Goal: Task Accomplishment & Management: Use online tool/utility

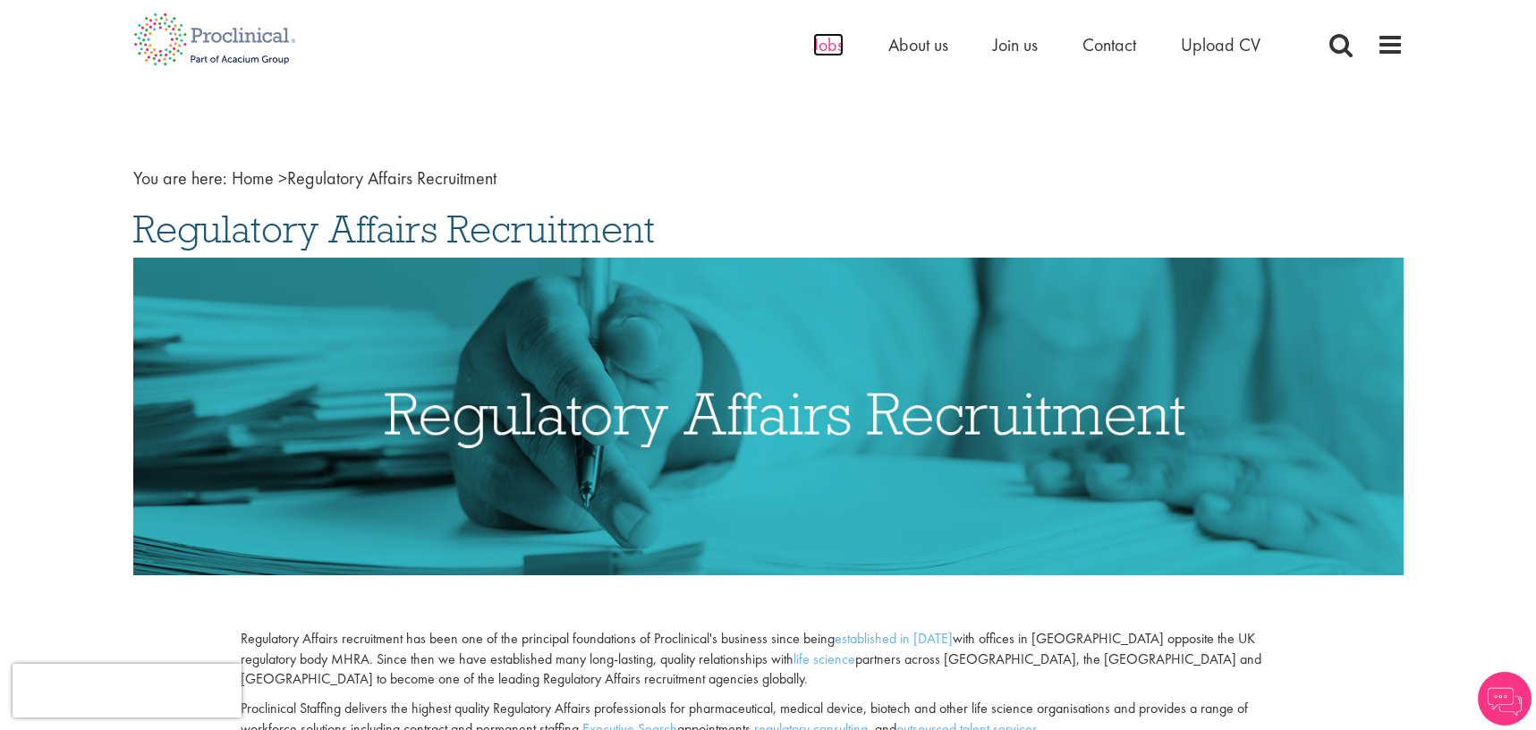
click at [819, 46] on span "Jobs" at bounding box center [828, 44] width 30 height 23
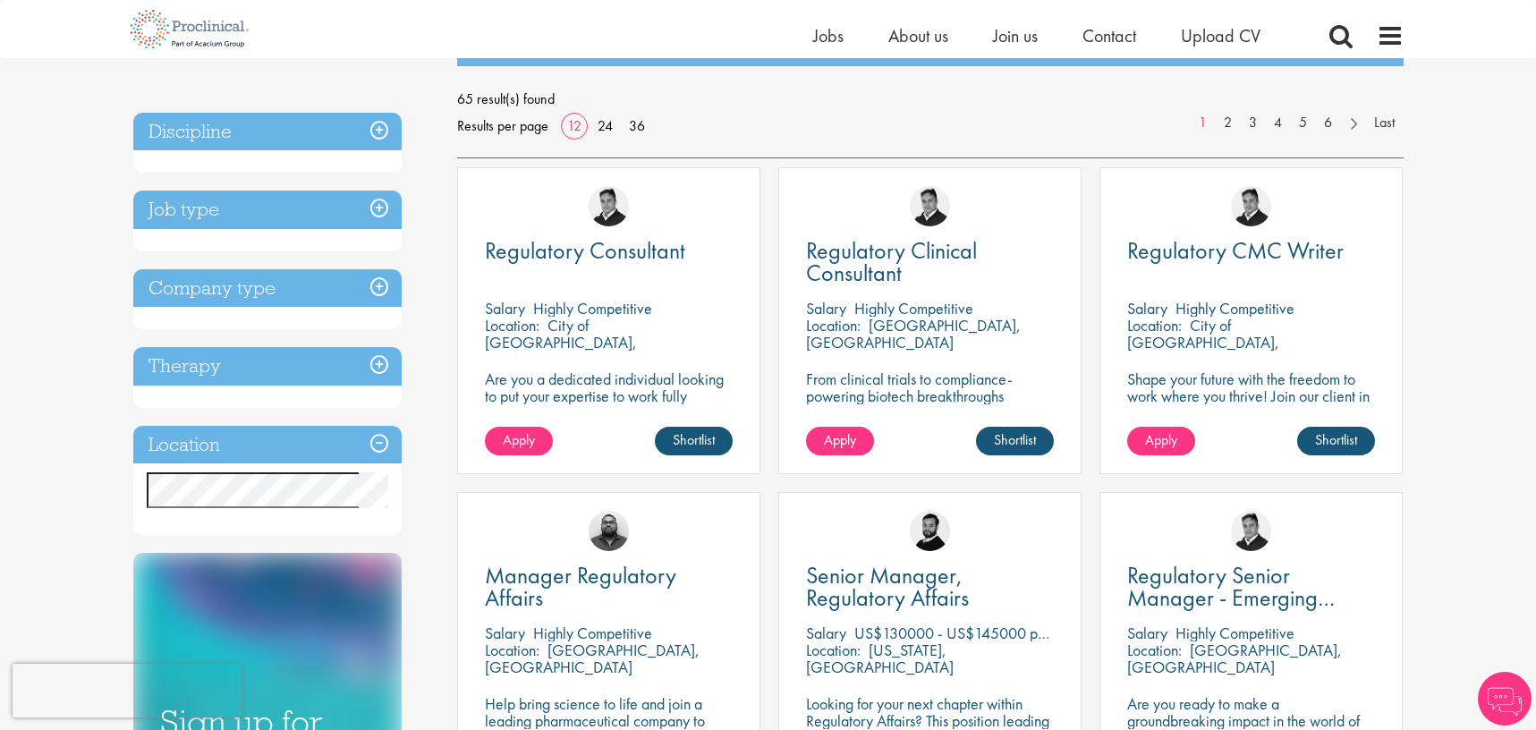
scroll to position [268, 0]
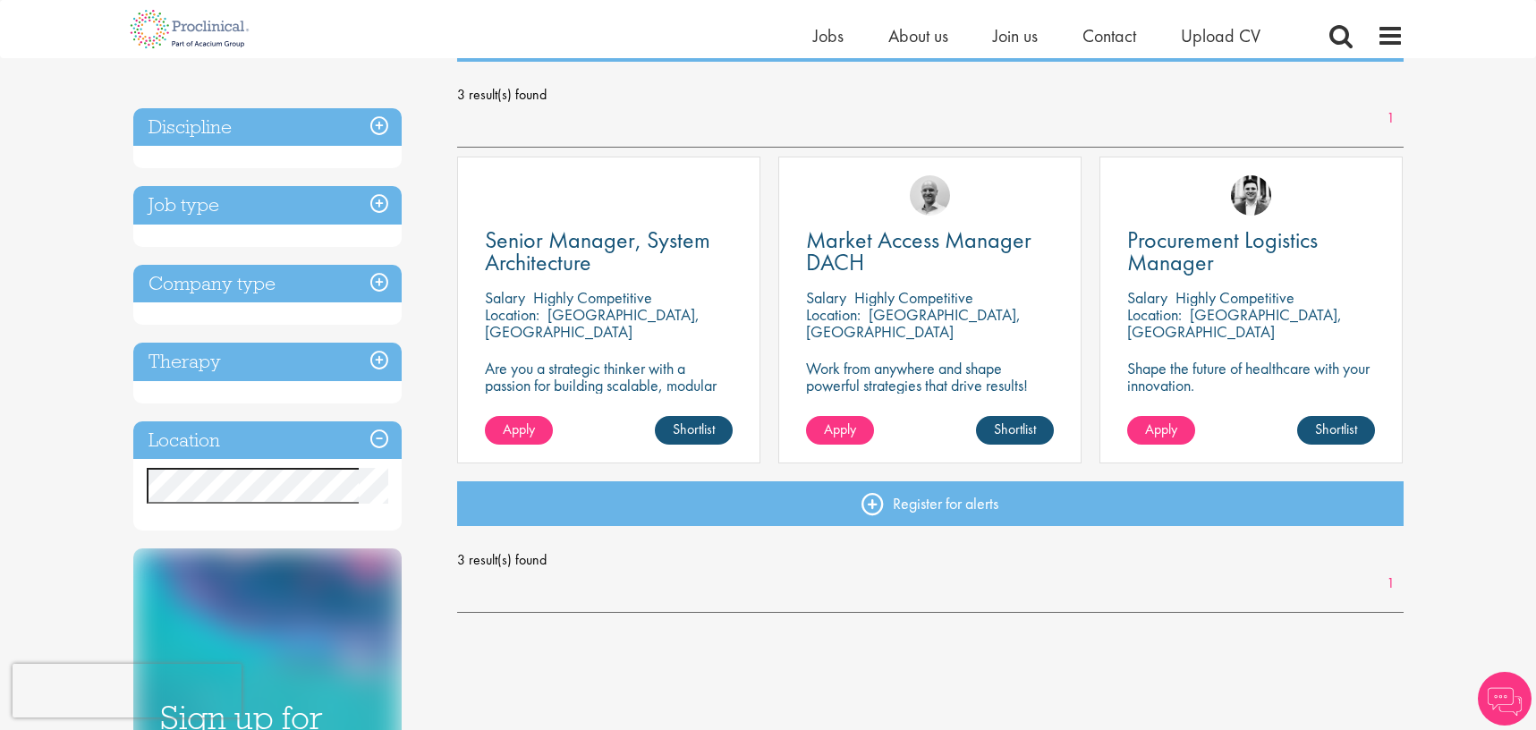
scroll to position [268, 0]
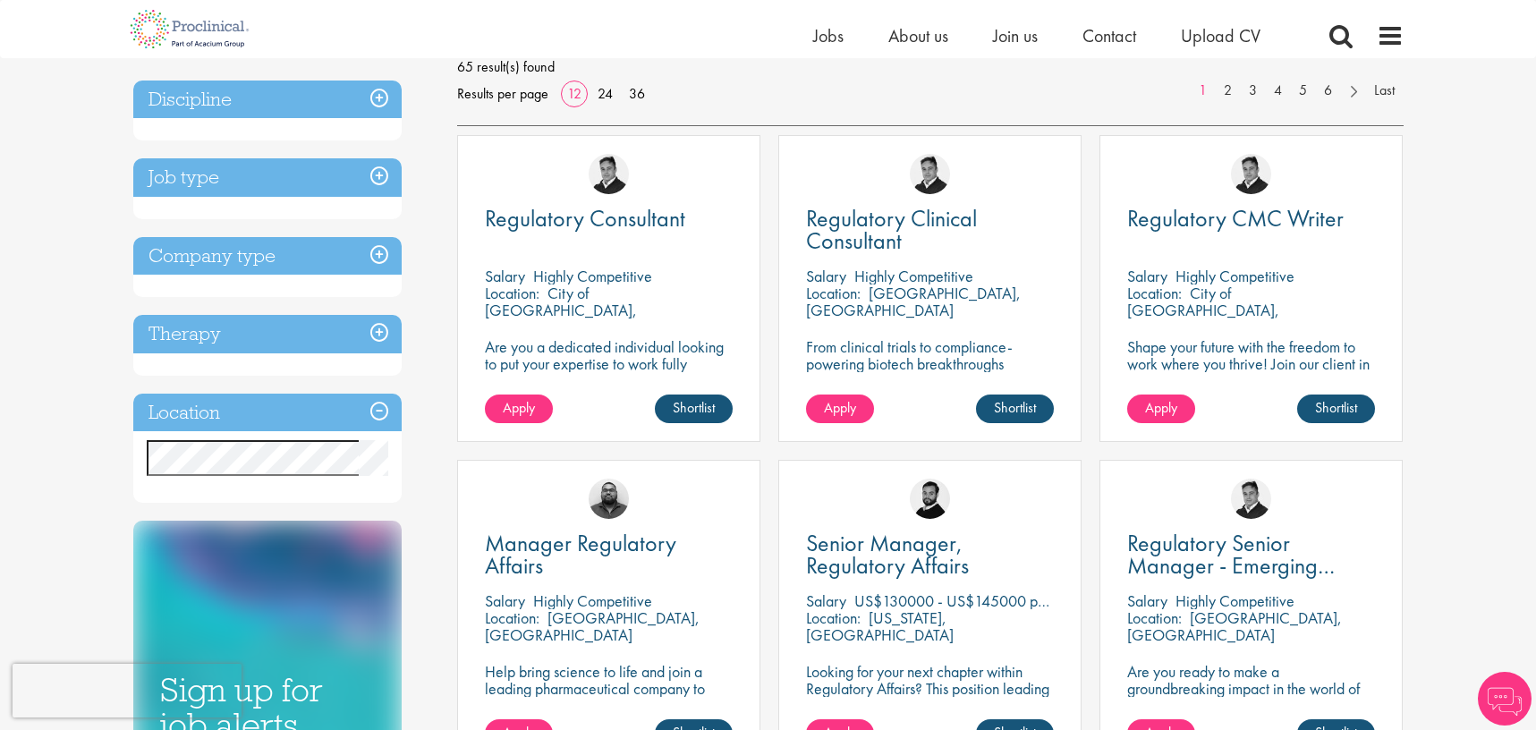
scroll to position [268, 0]
